Goal: Information Seeking & Learning: Understand process/instructions

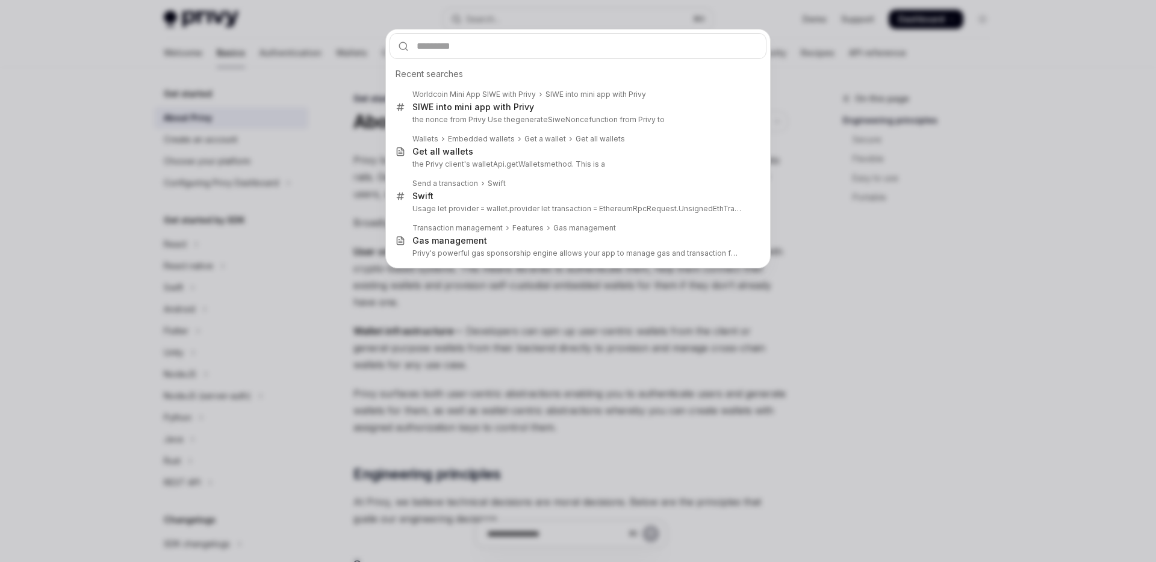
type input "**********"
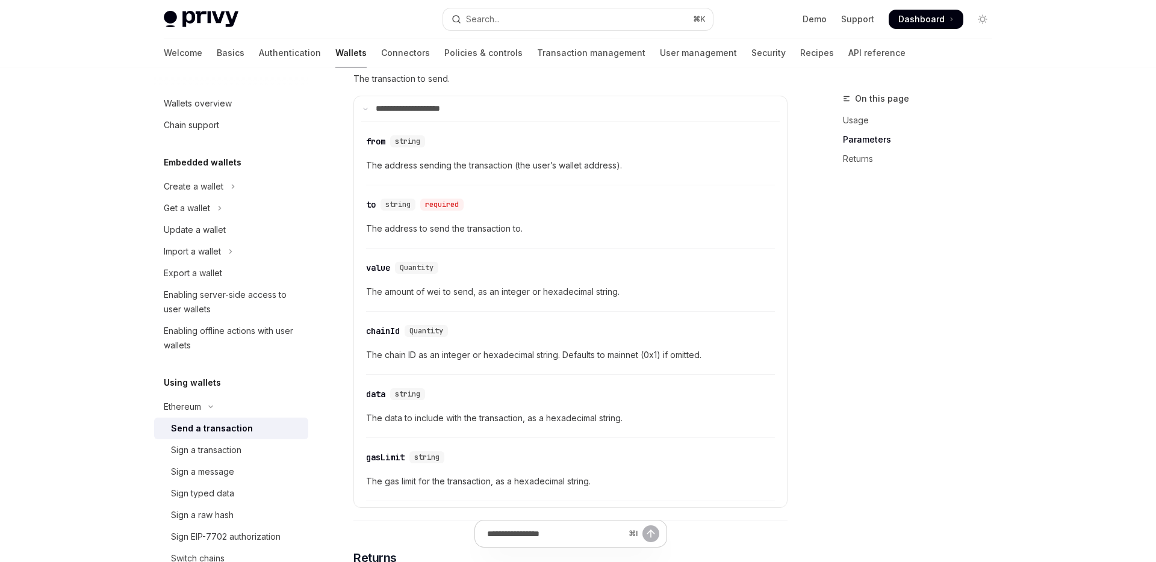
scroll to position [499, 0]
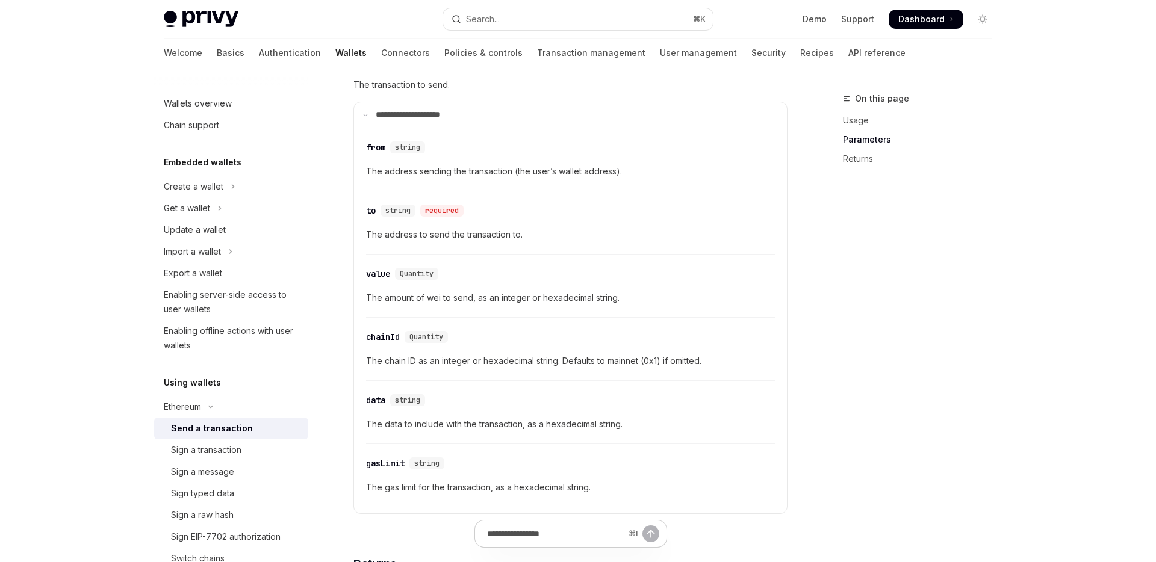
click at [552, 301] on span "The amount of wei to send, as an integer or hexadecimal string." at bounding box center [570, 298] width 409 height 14
copy span "The amount of wei to send, as an integer or hexadecimal string."
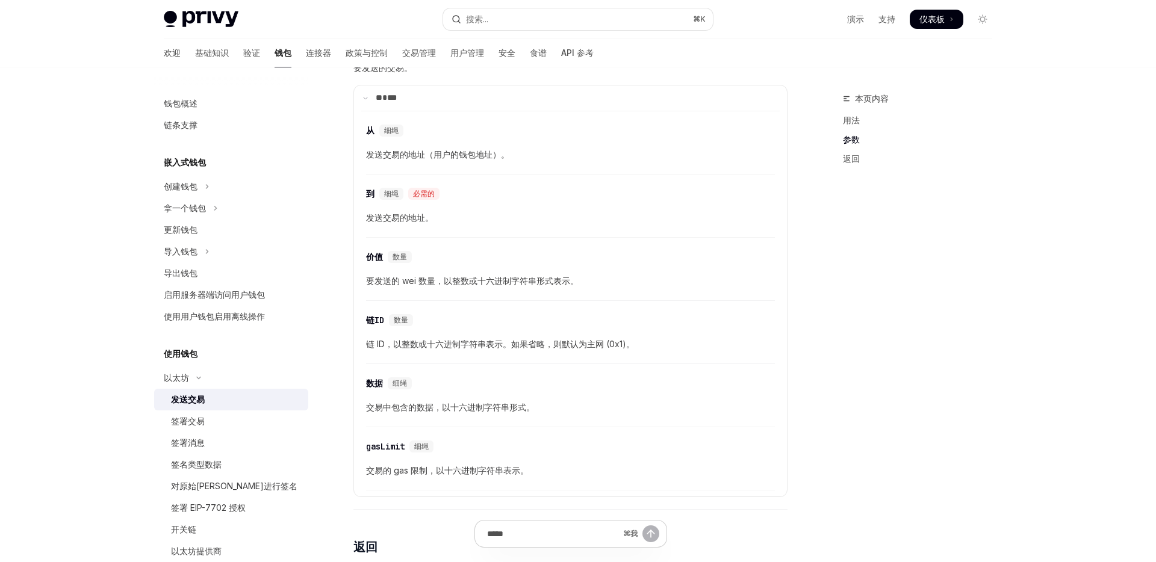
click at [449, 286] on font "要发送的 wei 数量，以整数或十六进制字符串形式表示。" at bounding box center [472, 281] width 213 height 10
copy font "要发送的 wei 数量，以整数或十六进制字符串形式表示。"
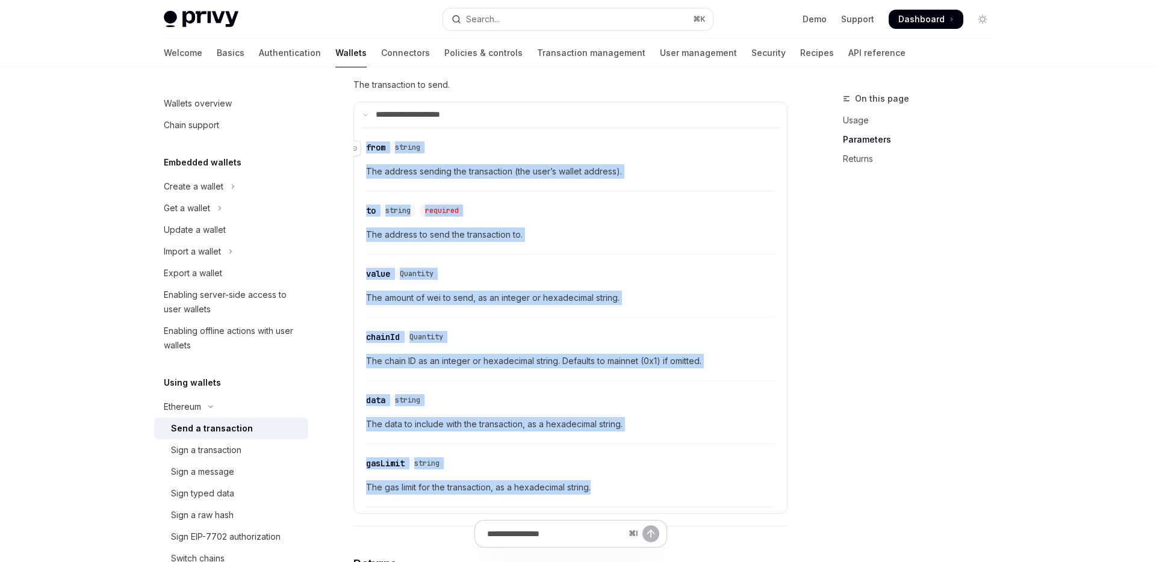
drag, startPoint x: 602, startPoint y: 494, endPoint x: 366, endPoint y: 151, distance: 416.2
click at [366, 151] on attributesChildren "​ from string The address sending the transaction (the user’s wallet address). …" at bounding box center [570, 318] width 418 height 380
copy attributesChildren "​ from string The address sending the transaction (the user’s wallet address). …"
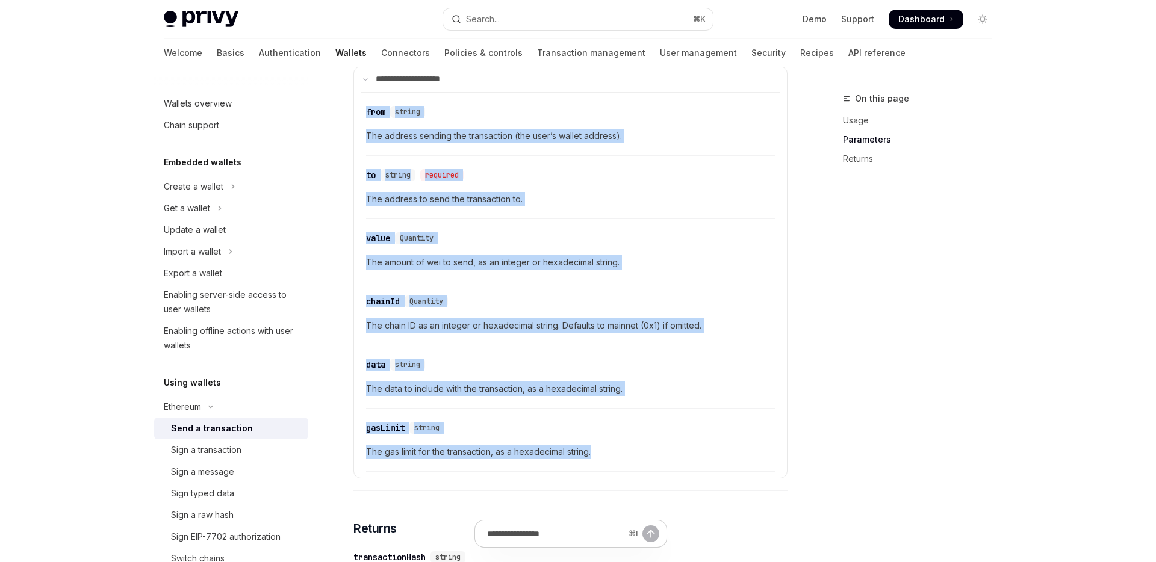
scroll to position [543, 0]
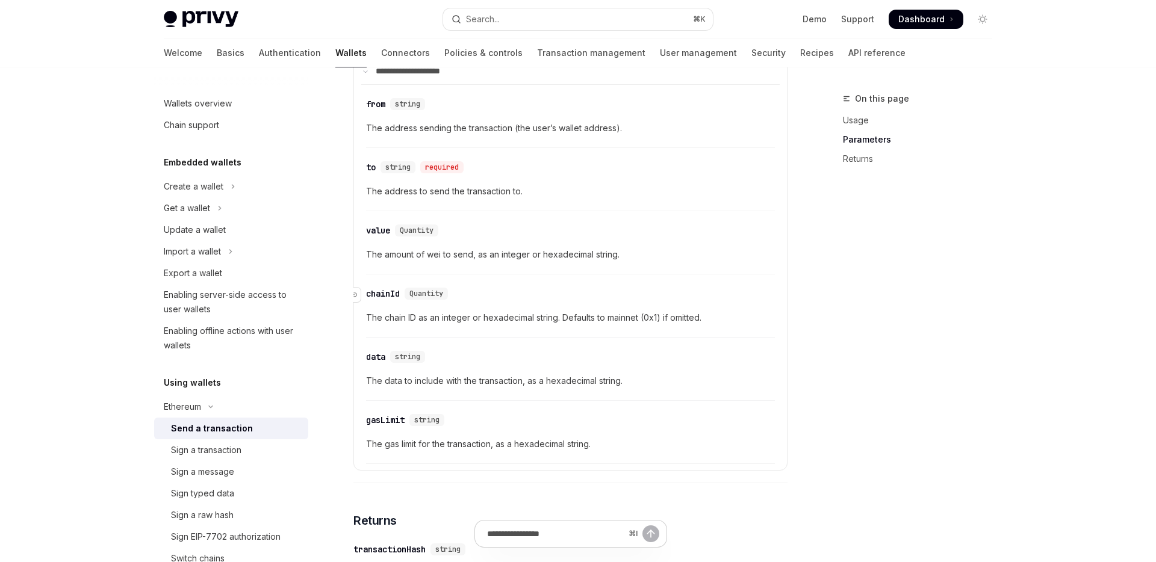
click at [694, 301] on div "​ chainId Quantity" at bounding box center [564, 294] width 397 height 14
click at [557, 260] on span "The amount of wei to send, as an integer or hexadecimal string." at bounding box center [570, 254] width 409 height 14
click at [581, 256] on span "The amount of wei to send, as an integer or hexadecimal string." at bounding box center [570, 254] width 409 height 14
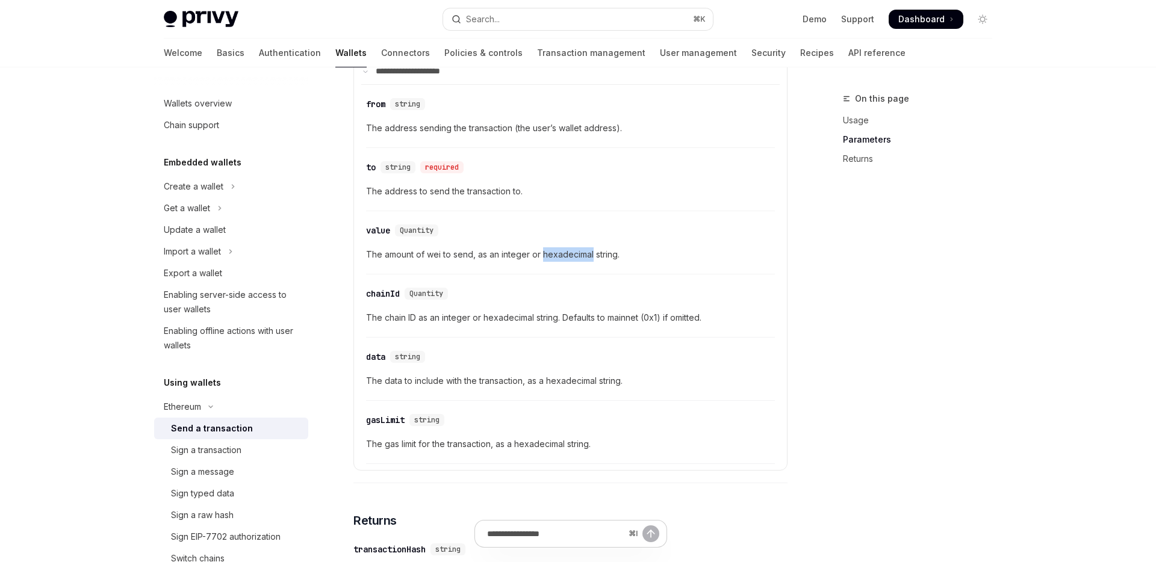
click at [581, 256] on span "The amount of wei to send, as an integer or hexadecimal string." at bounding box center [570, 254] width 409 height 14
click at [571, 258] on span "The amount of wei to send, as an integer or hexadecimal string." at bounding box center [570, 254] width 409 height 14
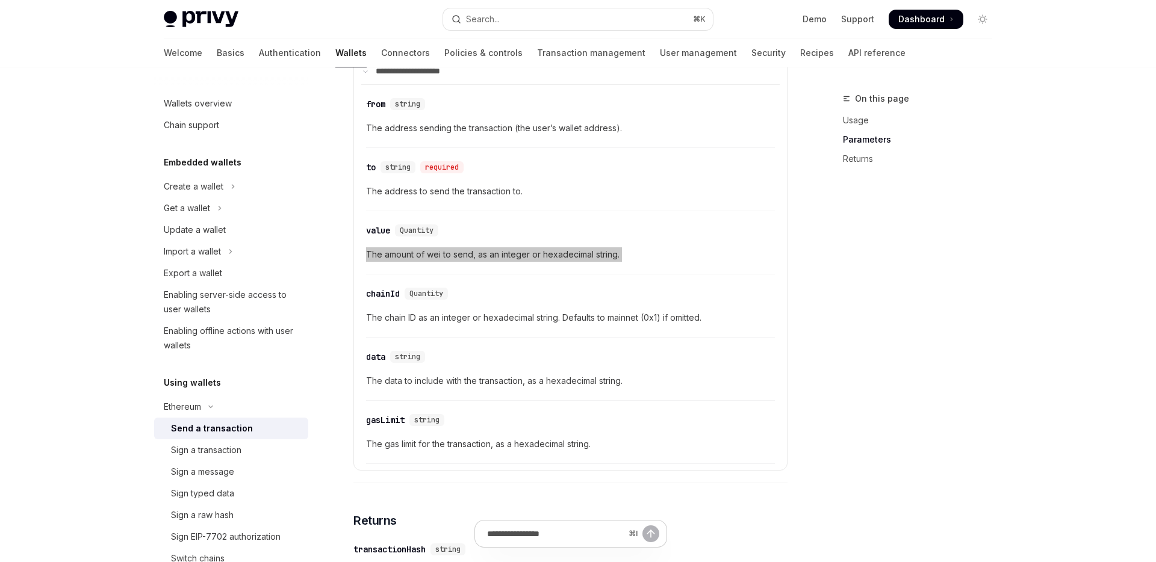
type textarea "*"
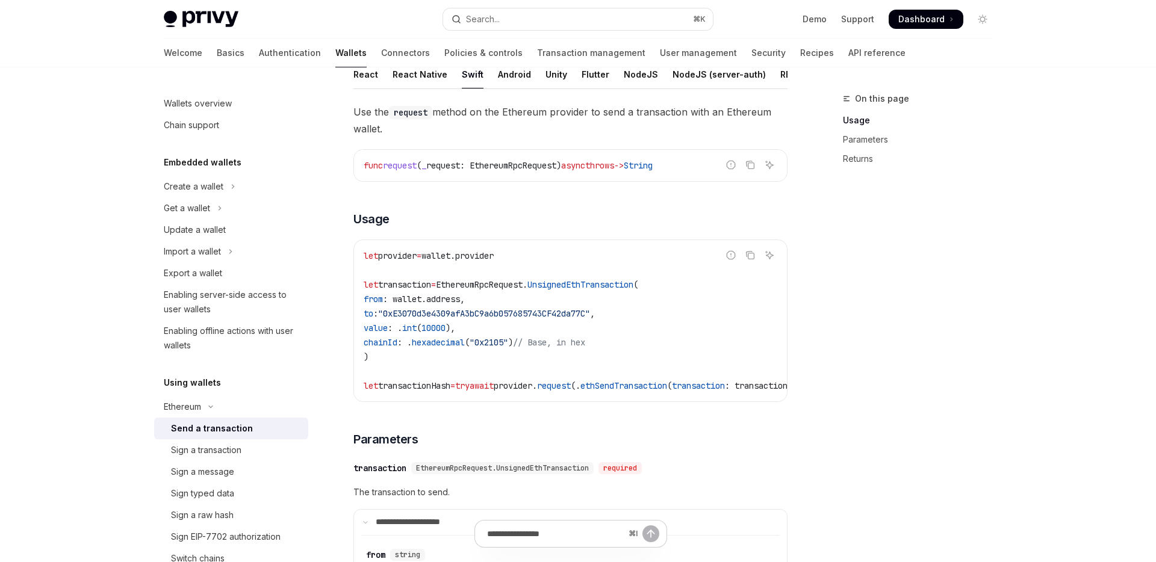
scroll to position [81, 0]
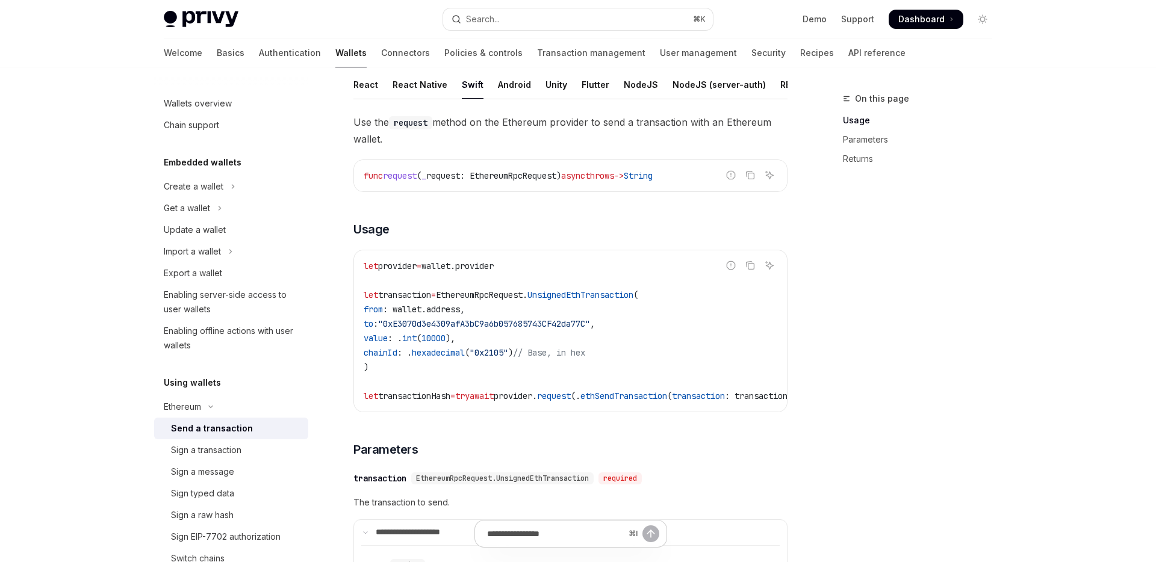
type textarea "*"
